Goal: Transaction & Acquisition: Subscribe to service/newsletter

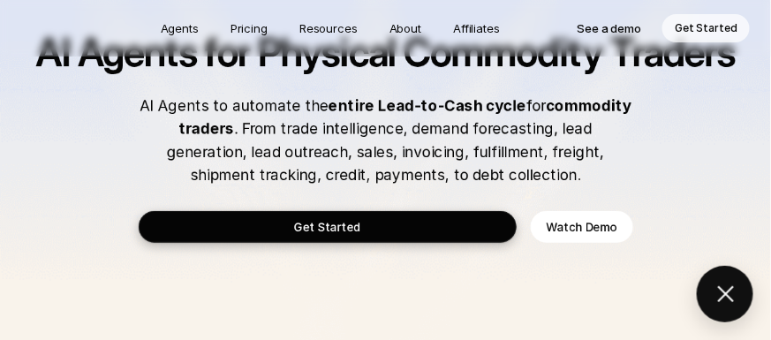
scroll to position [87, 0]
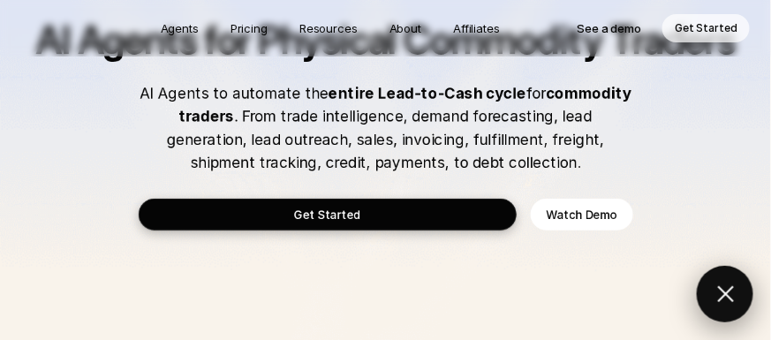
click at [718, 290] on button at bounding box center [725, 294] width 57 height 57
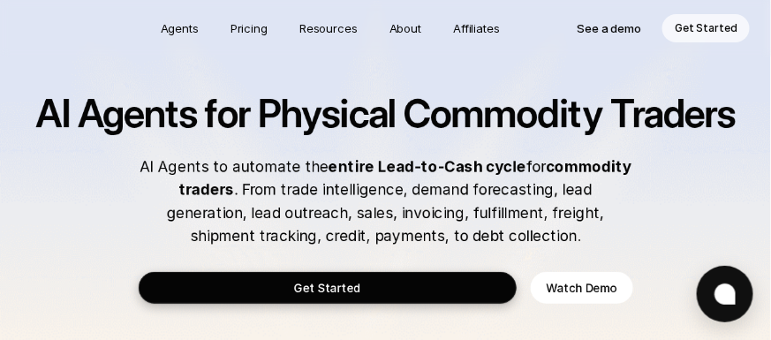
scroll to position [0, 0]
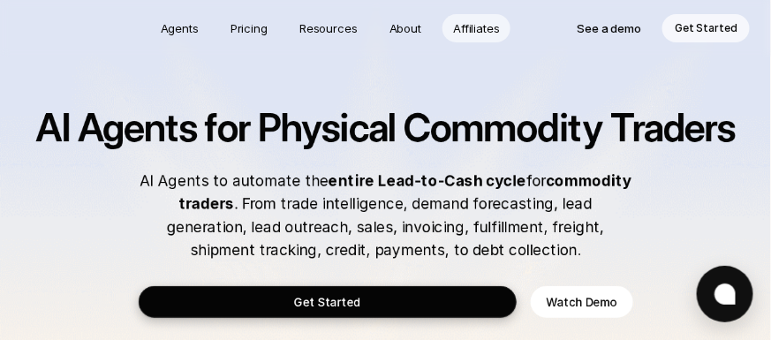
click at [477, 26] on p "Affiliates" at bounding box center [476, 28] width 47 height 18
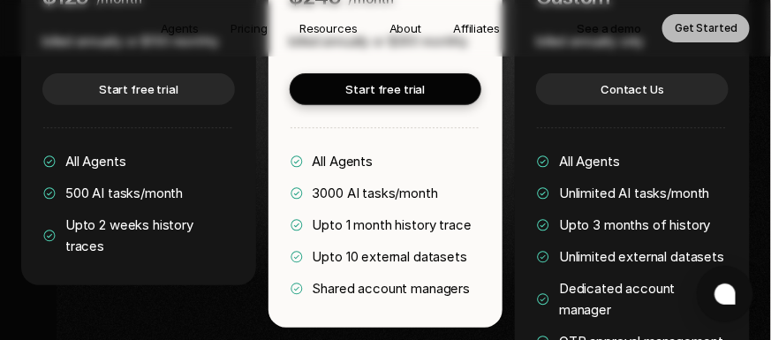
scroll to position [3032, 0]
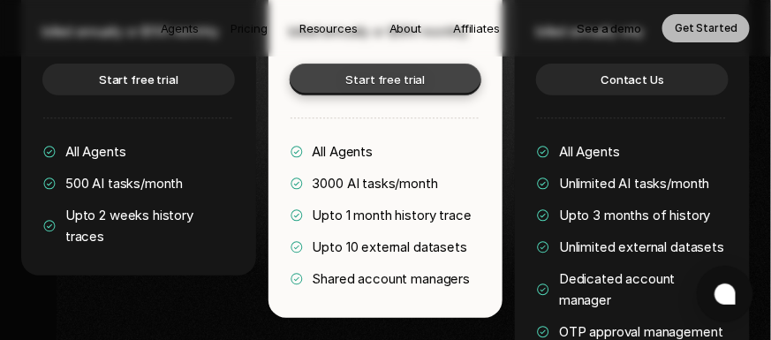
click at [323, 83] on link "Start free trial" at bounding box center [386, 80] width 193 height 32
